Goal: Information Seeking & Learning: Learn about a topic

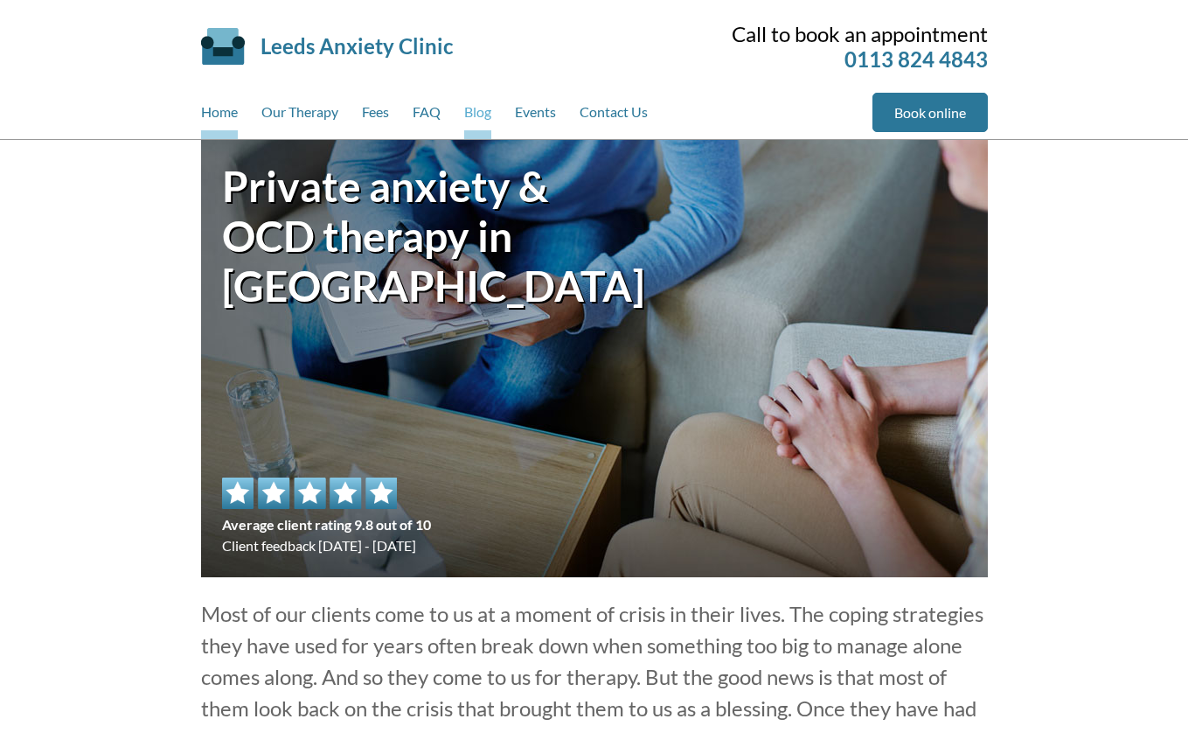
click at [482, 129] on link "Blog" at bounding box center [477, 116] width 27 height 46
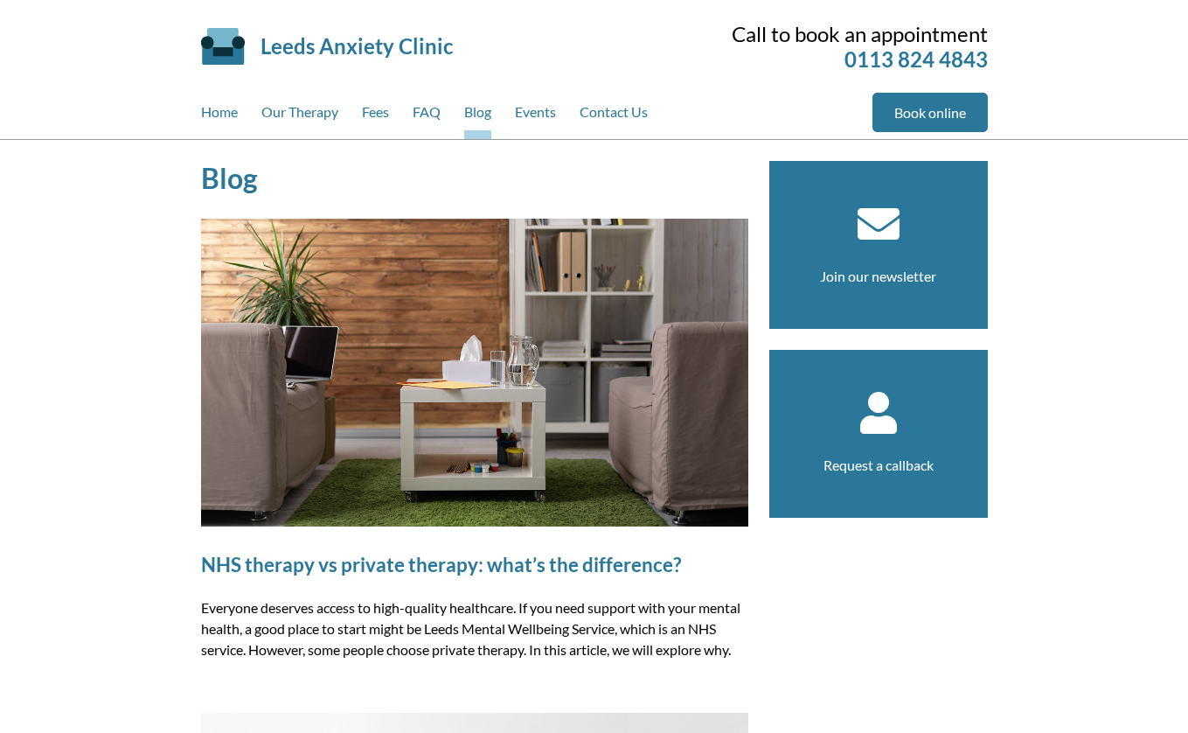
click at [491, 332] on img at bounding box center [474, 373] width 547 height 308
